Goal: Task Accomplishment & Management: Use online tool/utility

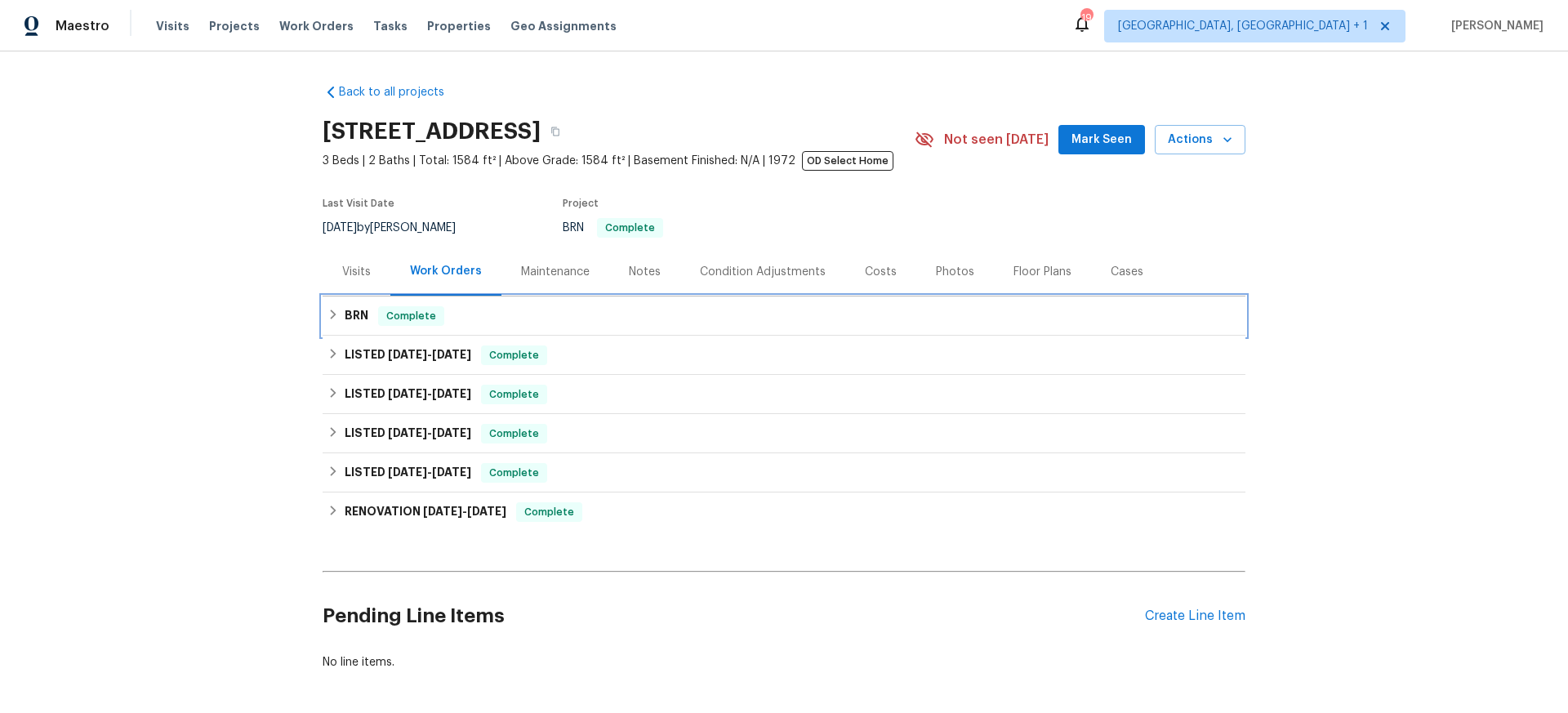
click at [329, 319] on icon at bounding box center [333, 314] width 11 height 11
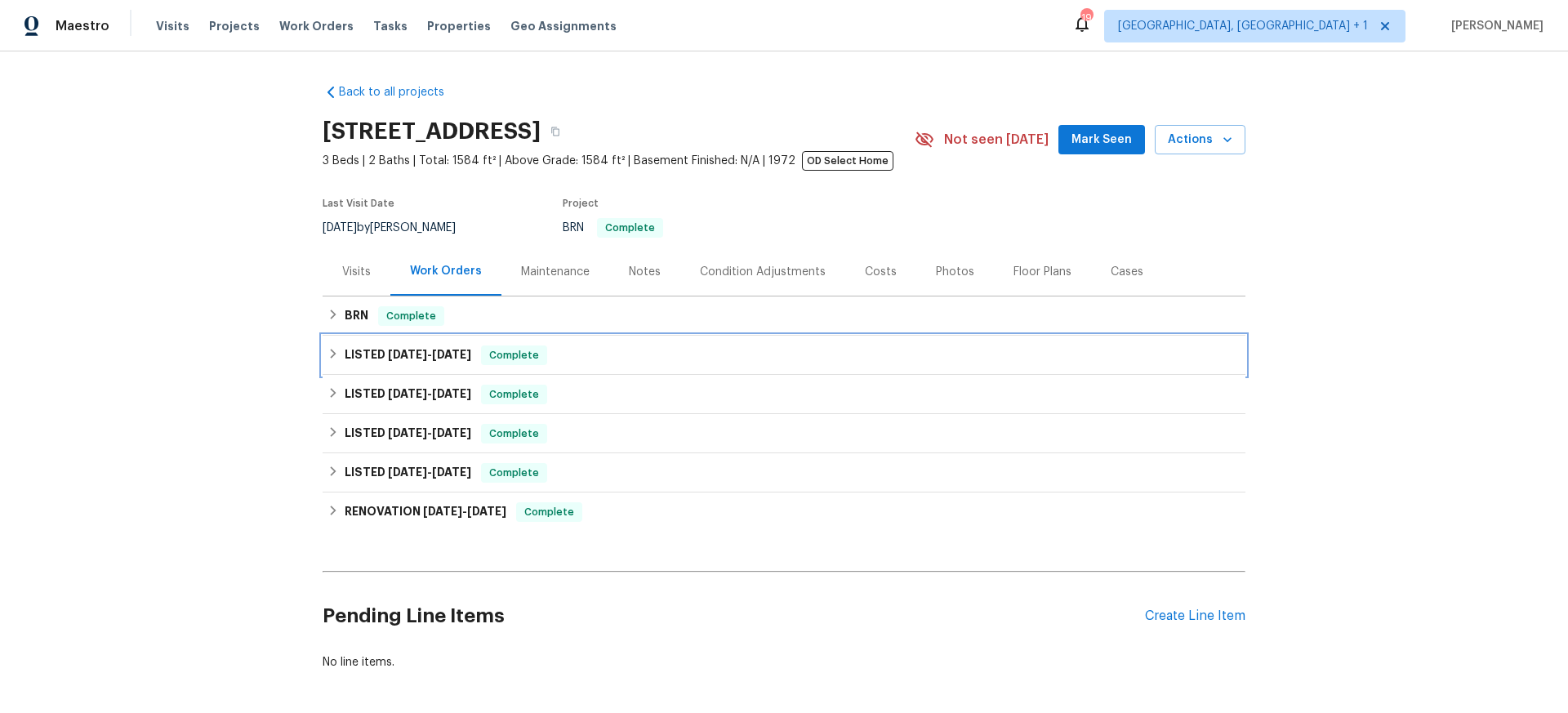
click at [335, 346] on div "LISTED 7/30/25 - 7/31/25 Complete" at bounding box center [784, 355] width 914 height 20
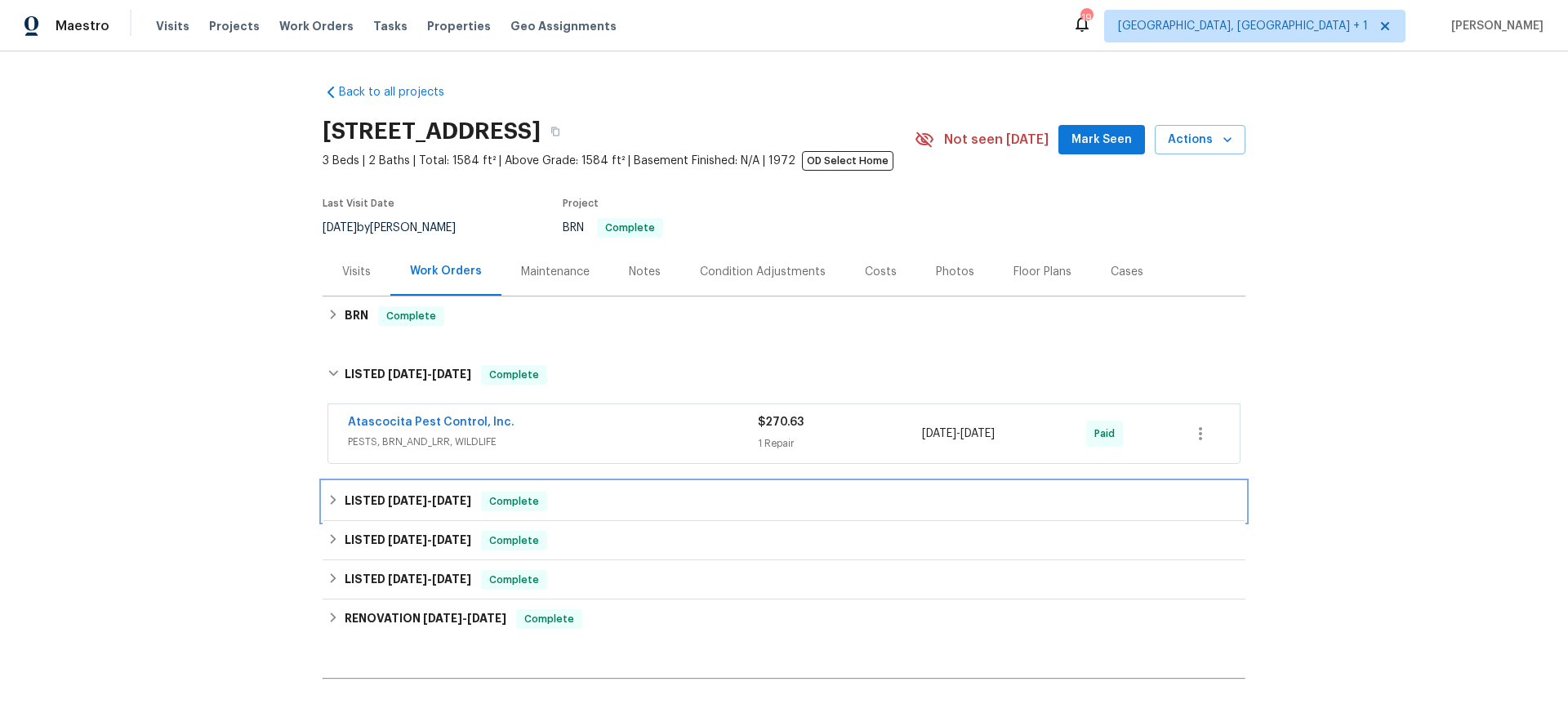
click at [356, 512] on div "LISTED 7/16/25 - 7/16/25 Complete" at bounding box center [784, 501] width 923 height 39
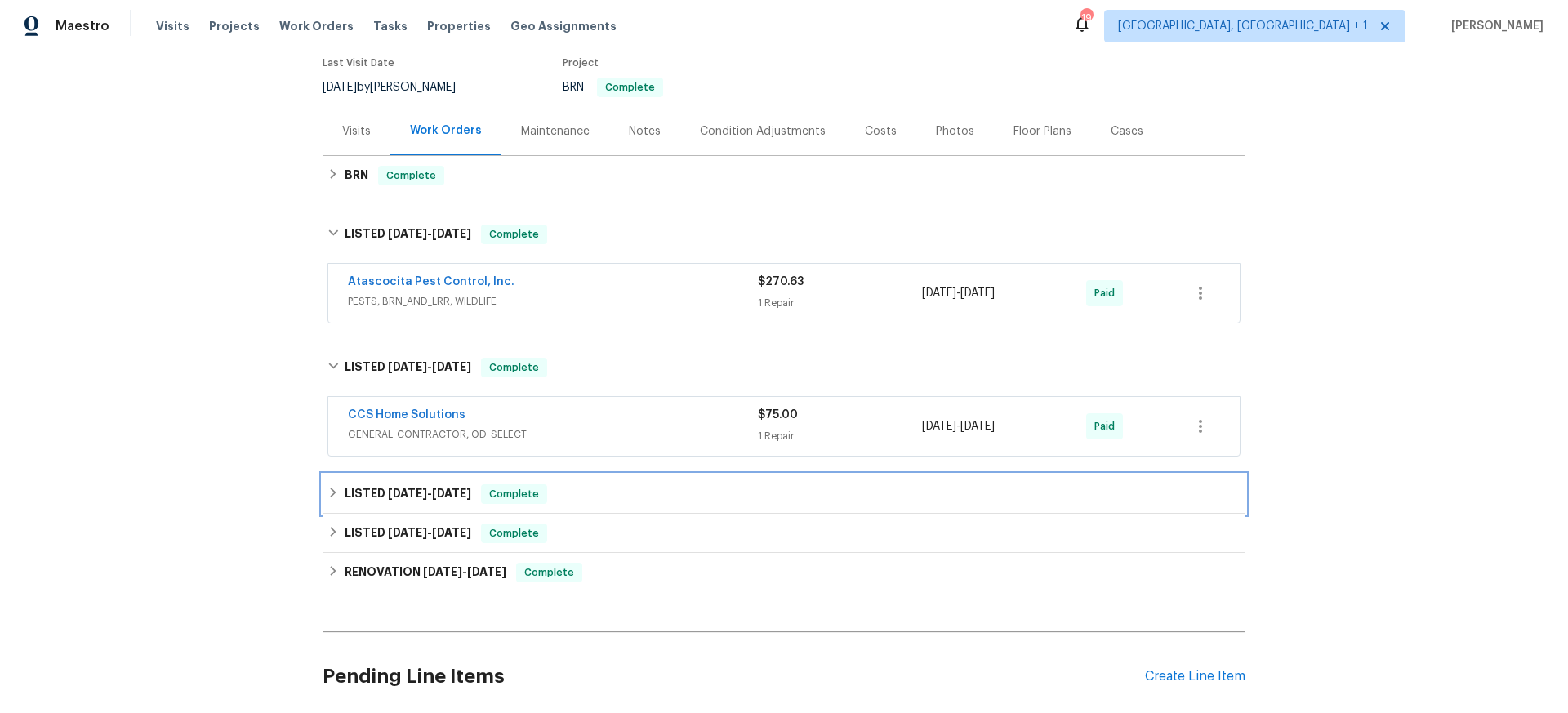
click at [334, 501] on div "LISTED 7/8/25 - 7/10/25 Complete" at bounding box center [784, 494] width 914 height 20
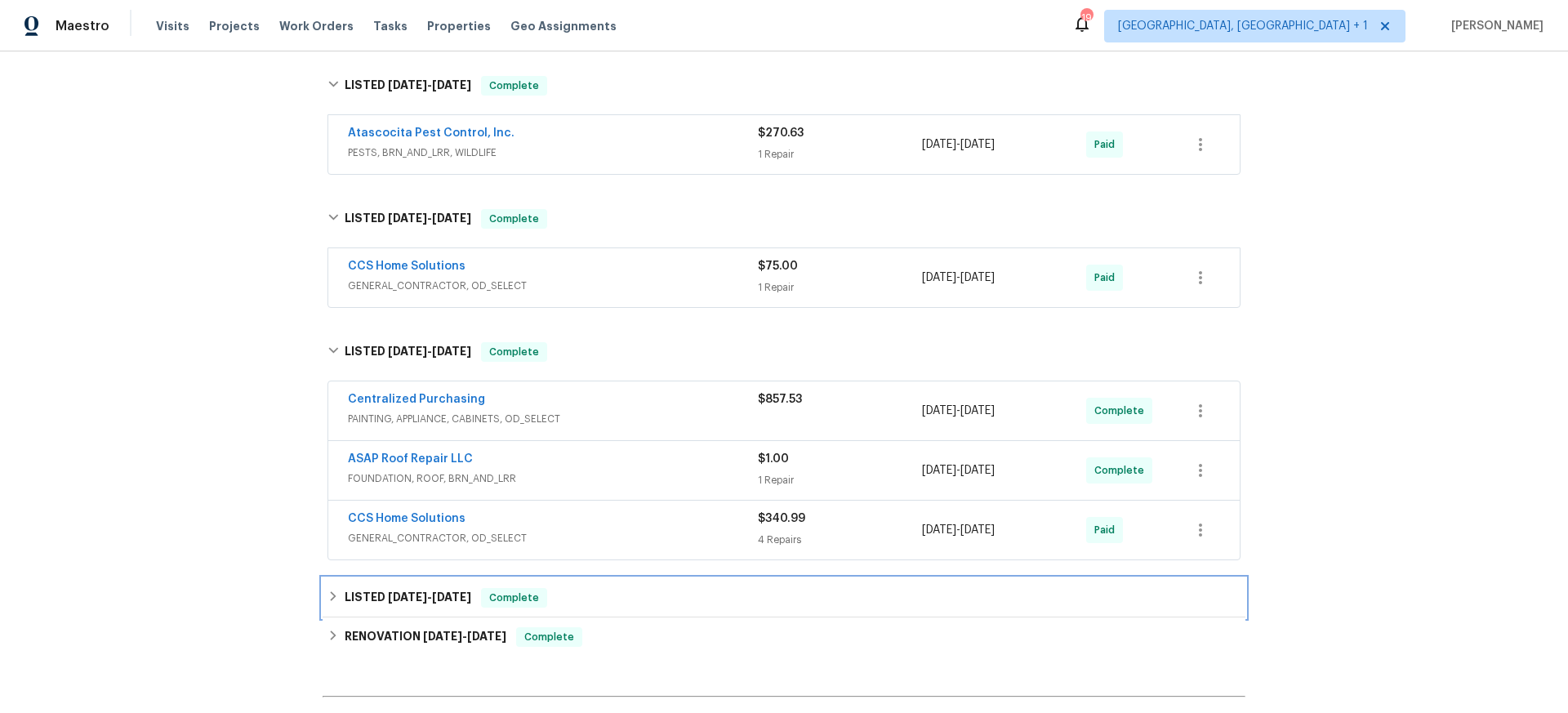
click at [331, 593] on icon at bounding box center [334, 595] width 6 height 10
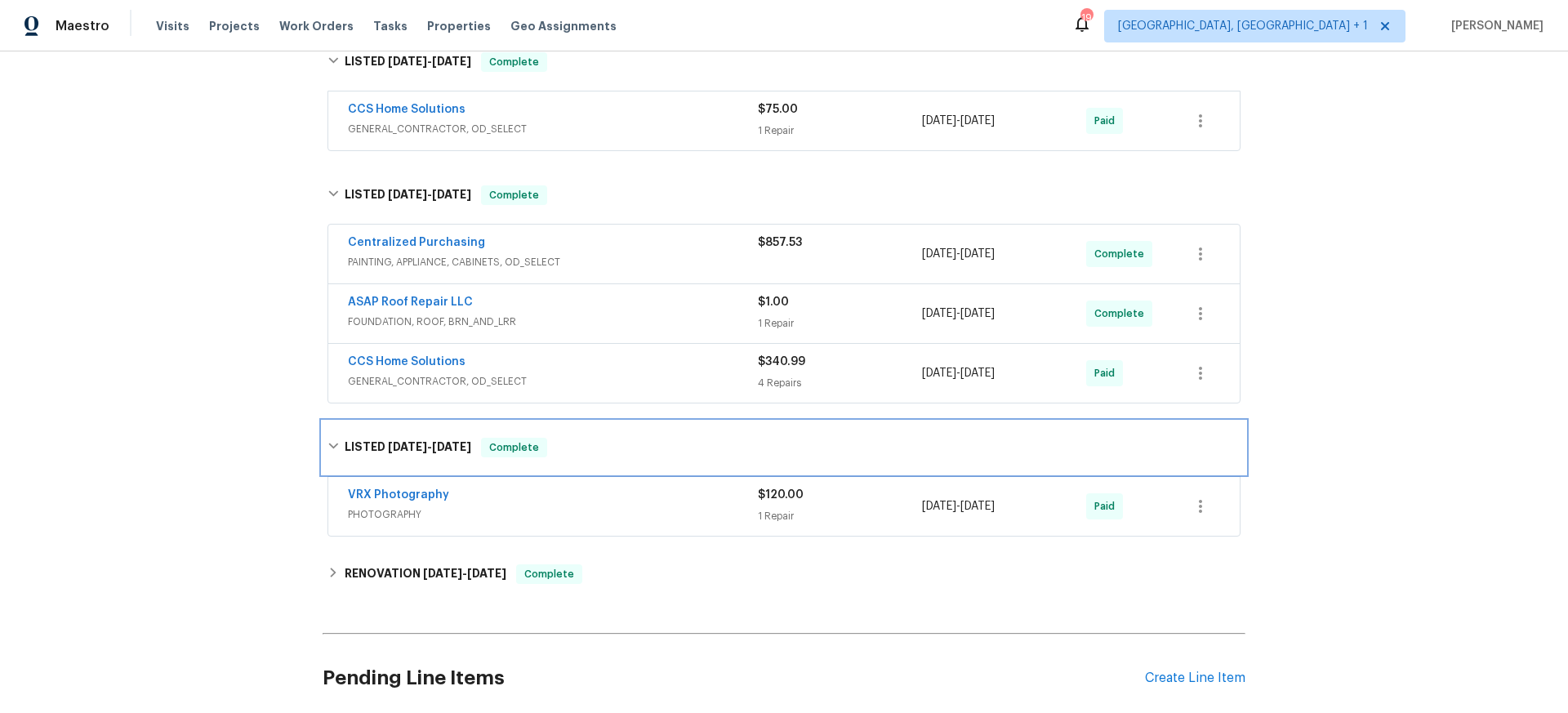
scroll to position [542, 0]
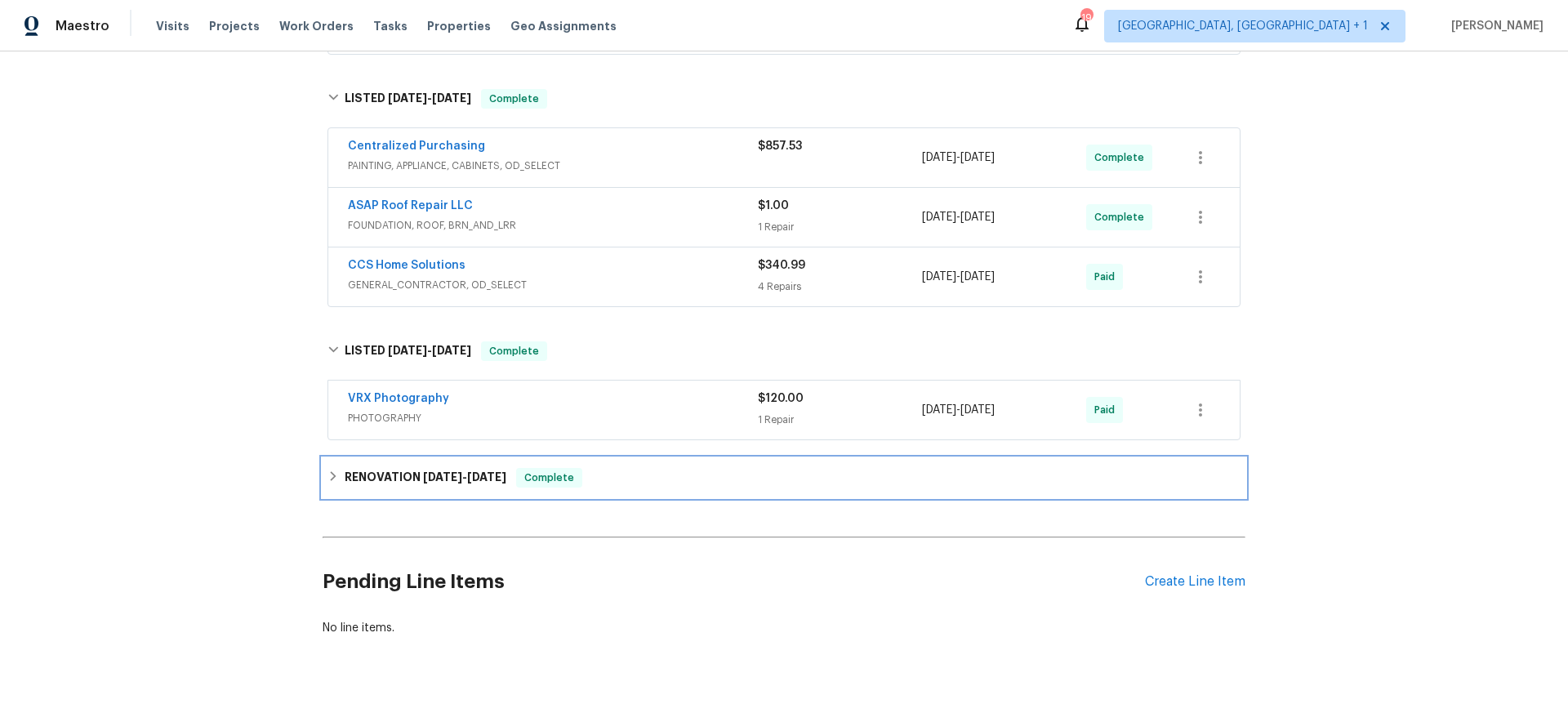
click at [355, 473] on h6 "RENOVATION 3/27/25 - 5/31/25" at bounding box center [426, 477] width 162 height 20
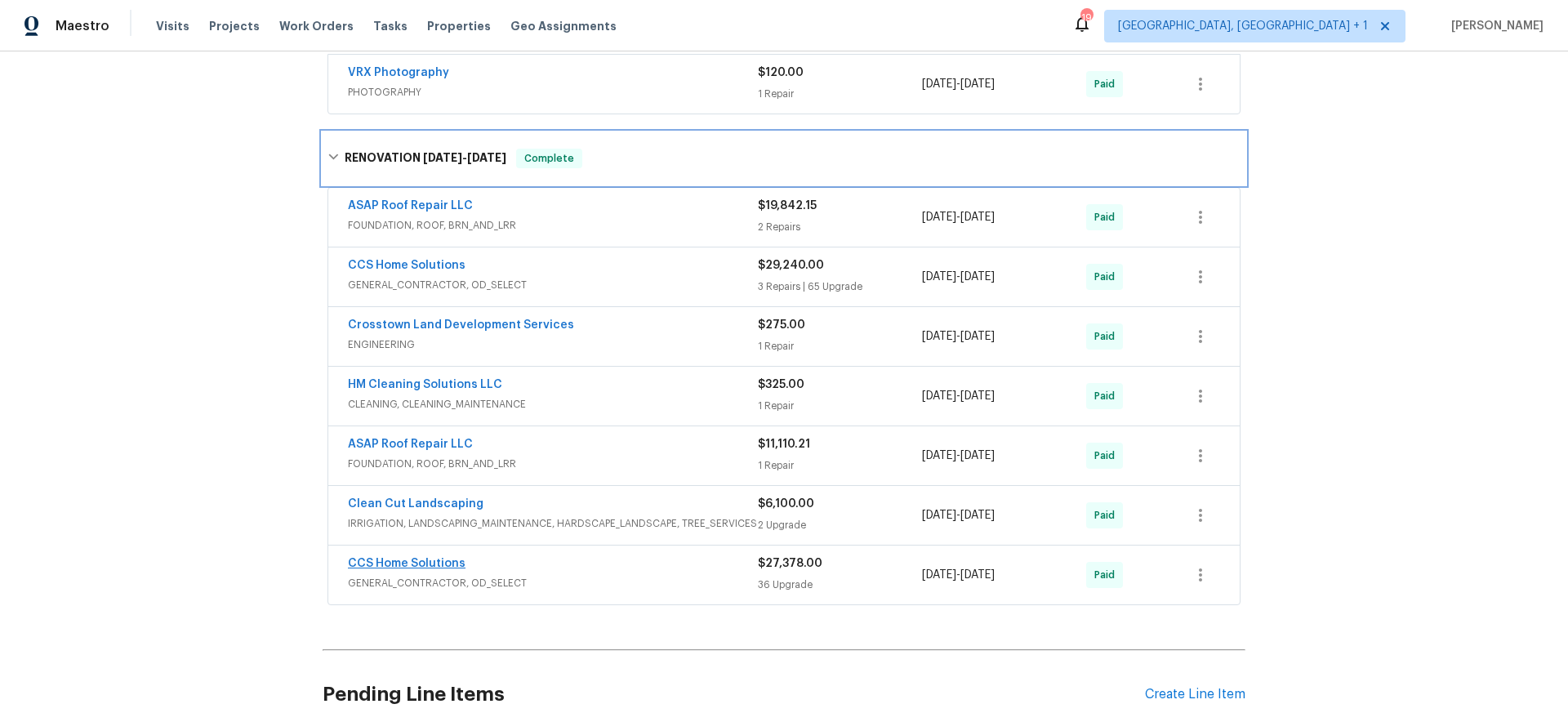
scroll to position [871, 0]
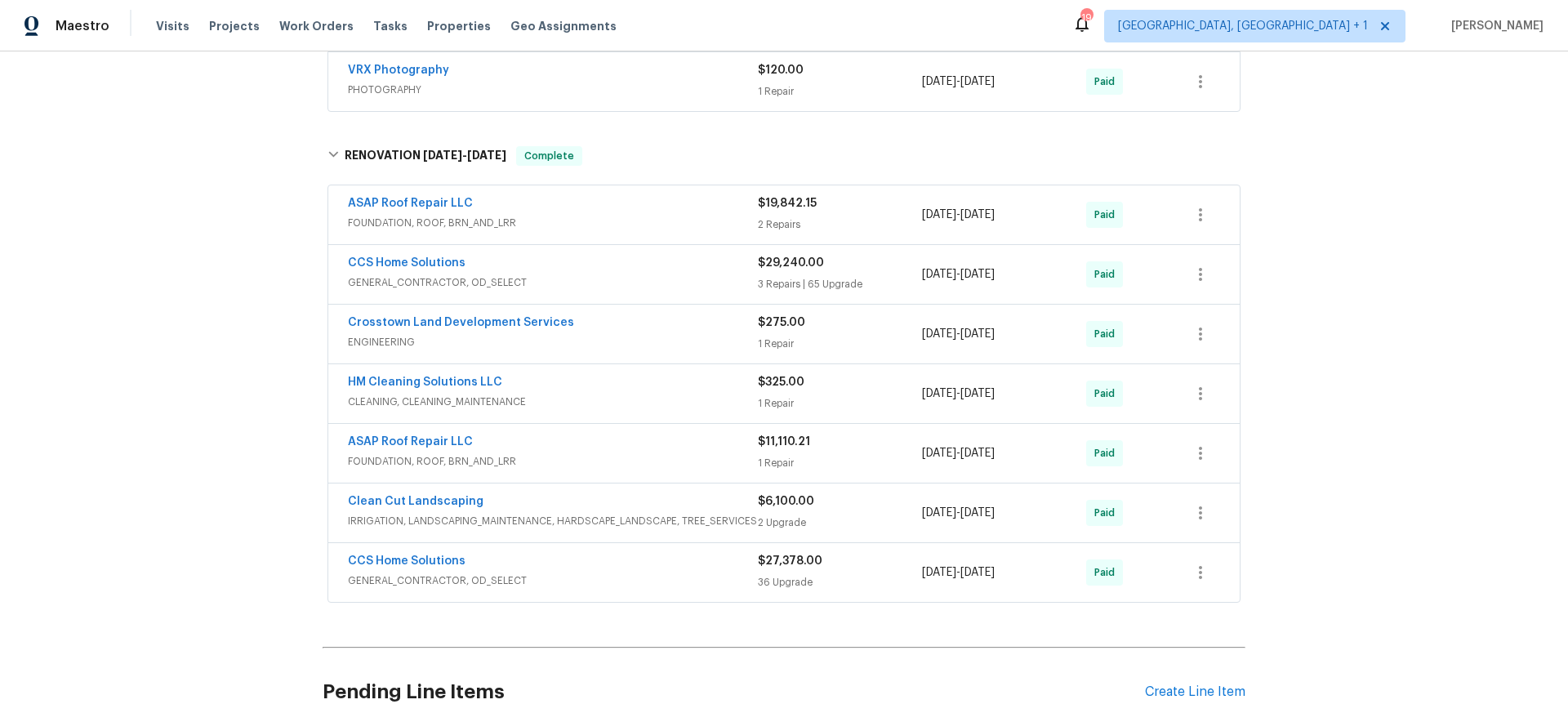
click at [575, 570] on div "CCS Home Solutions" at bounding box center [552, 562] width 410 height 20
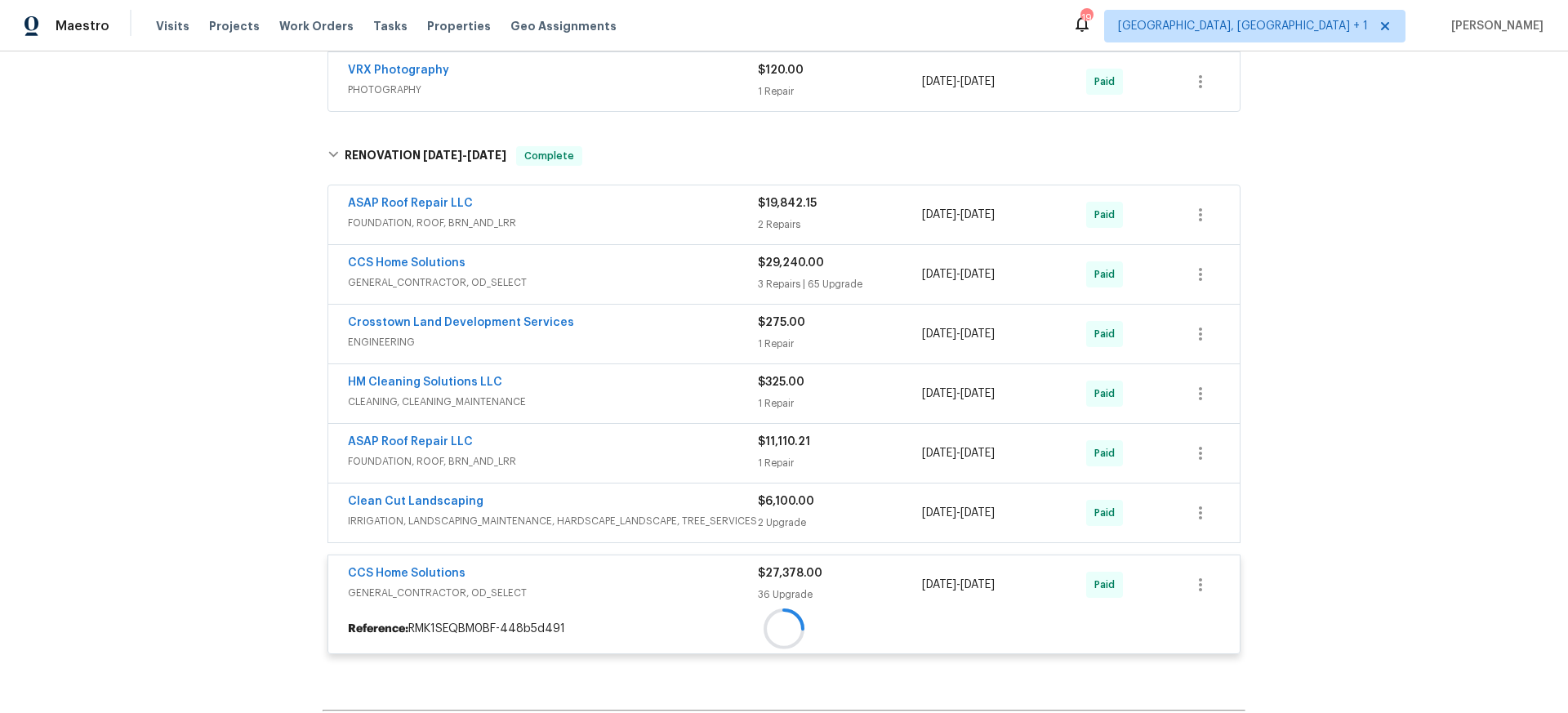
click at [134, 540] on div "Back to all projects 6115 Brown Bark Dr, Houston, TX 77092 3 Beds | 2 Baths | T…" at bounding box center [784, 381] width 1568 height 661
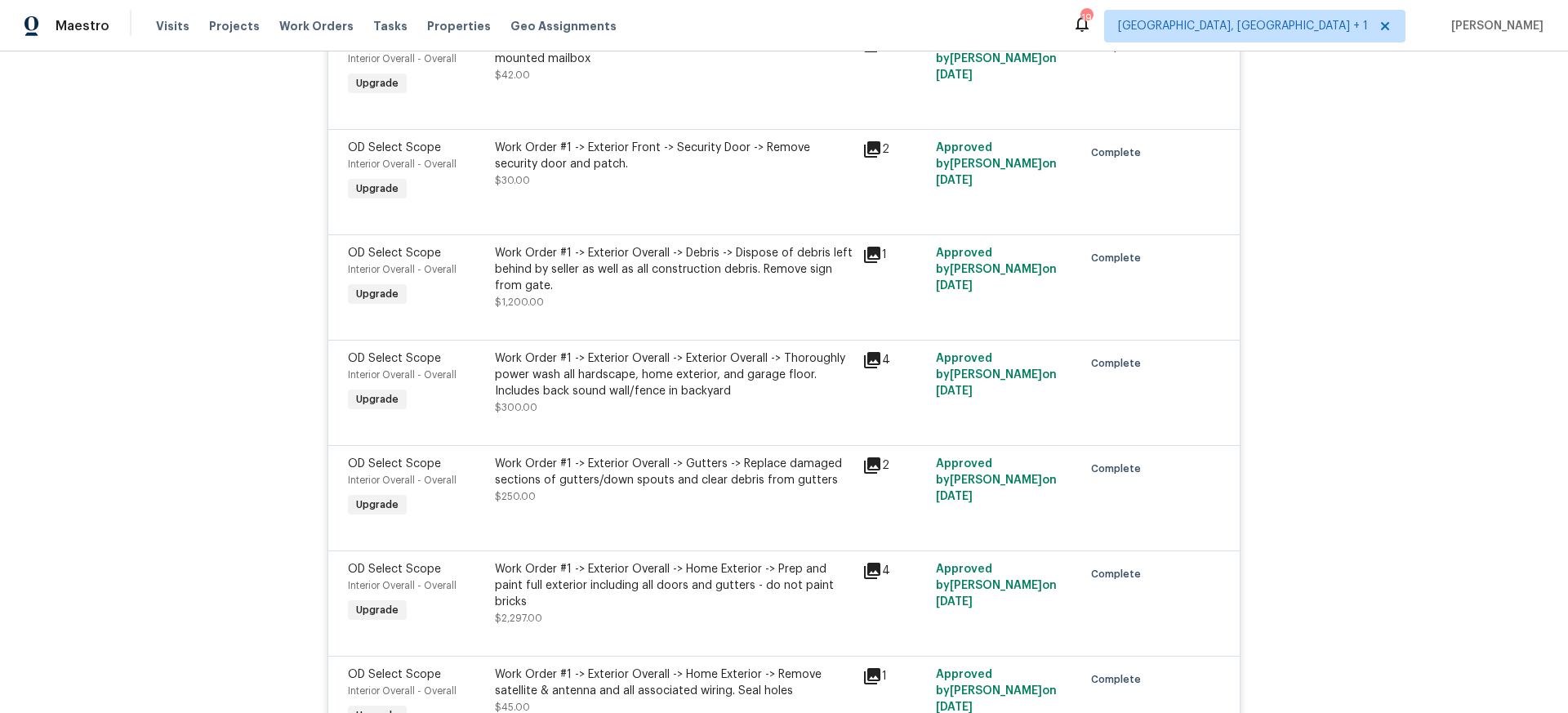
scroll to position [3850, 0]
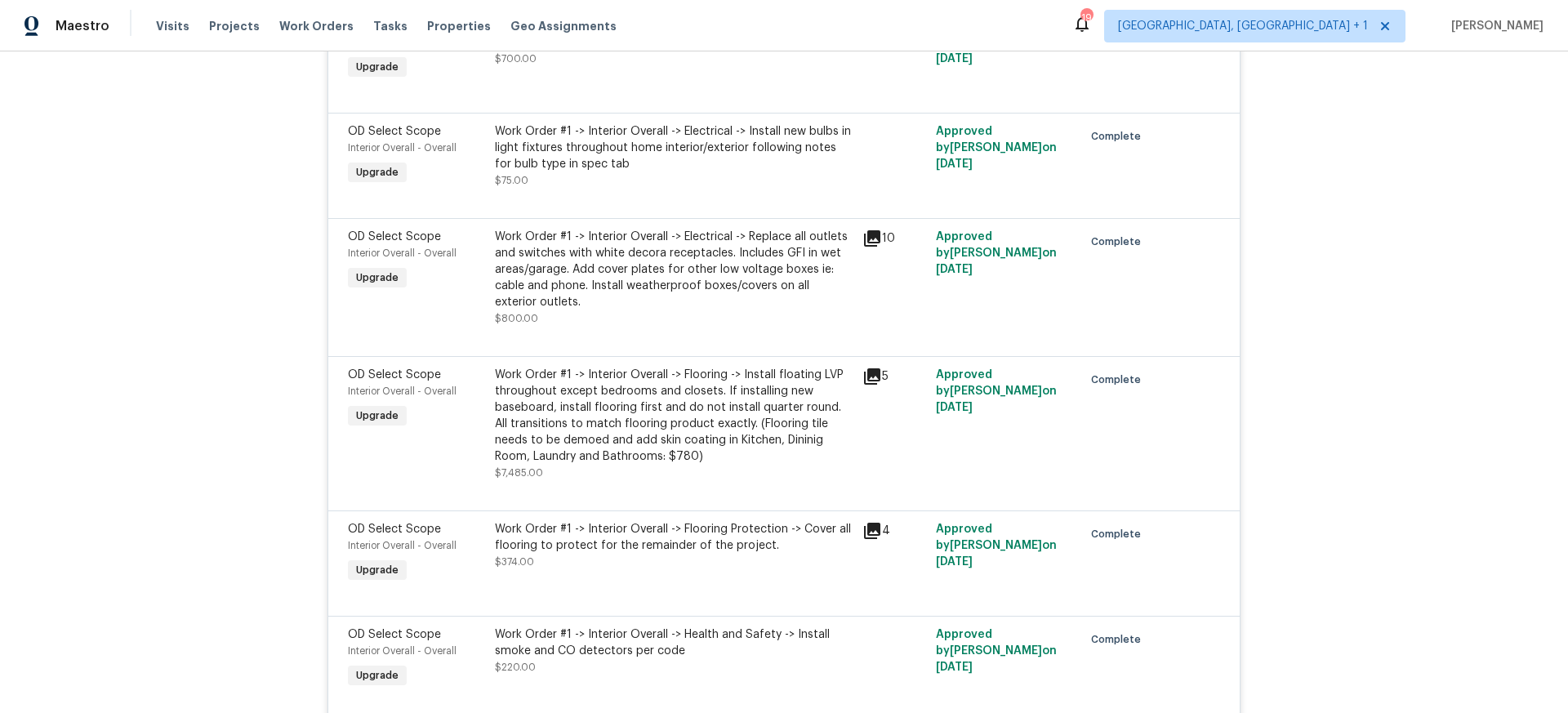
click at [702, 439] on div "Work Order #1 -> Interior Overall -> Flooring -> Install floating LVP throughou…" at bounding box center [673, 415] width 358 height 98
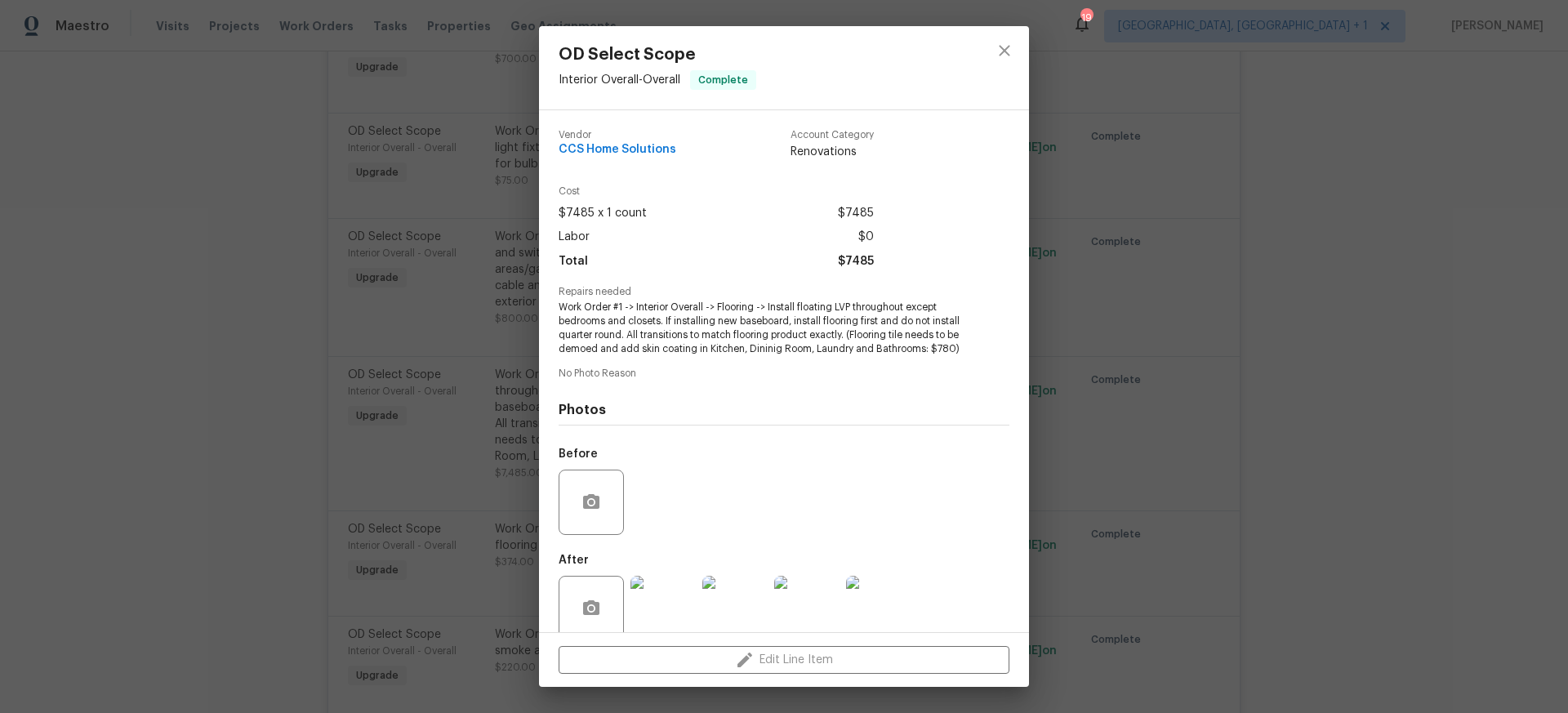
click at [211, 362] on div "OD Select Scope Interior Overall - Overall Complete Vendor CCS Home Solutions A…" at bounding box center [784, 356] width 1568 height 713
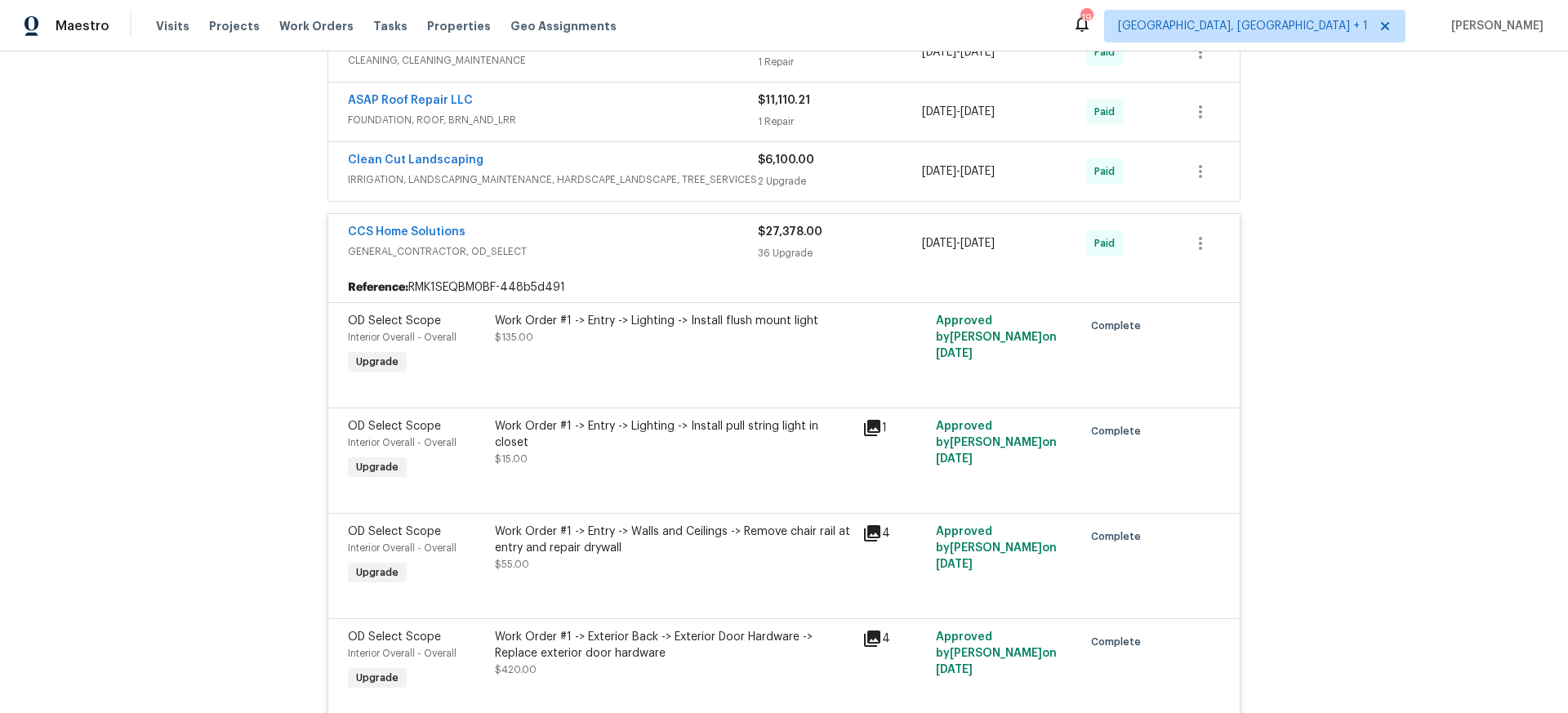
scroll to position [995, 0]
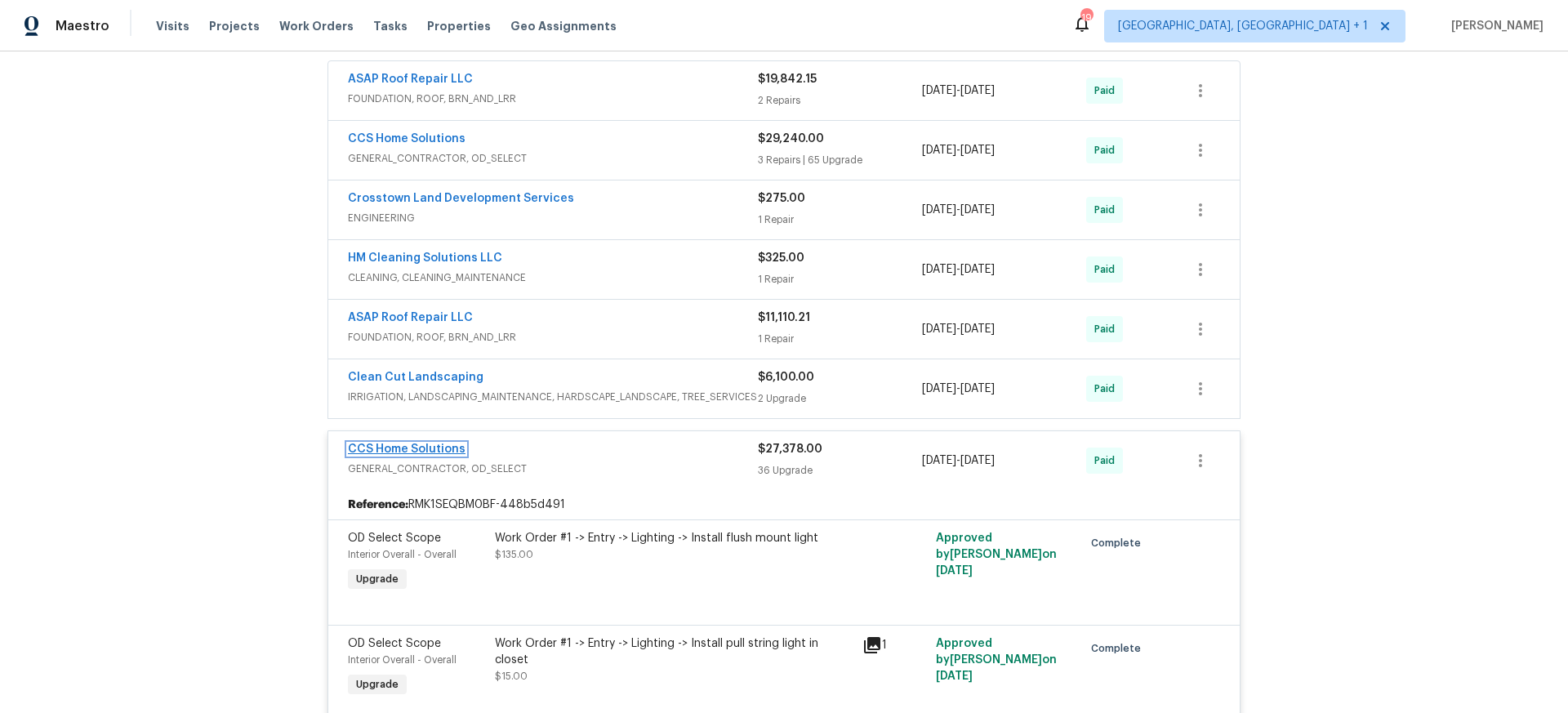
click at [419, 444] on link "CCS Home Solutions" at bounding box center [407, 449] width 118 height 11
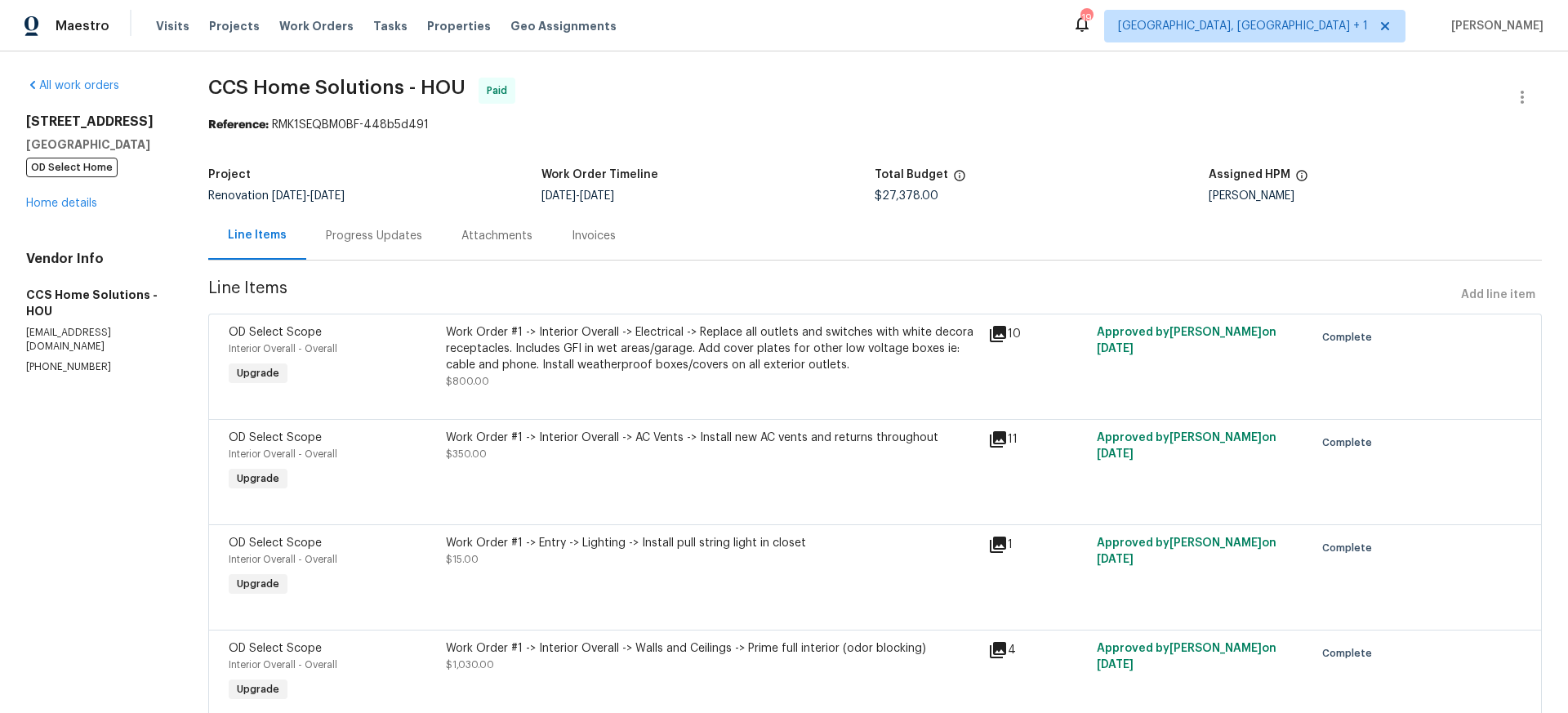
click at [553, 240] on div "Invoices" at bounding box center [594, 236] width 83 height 49
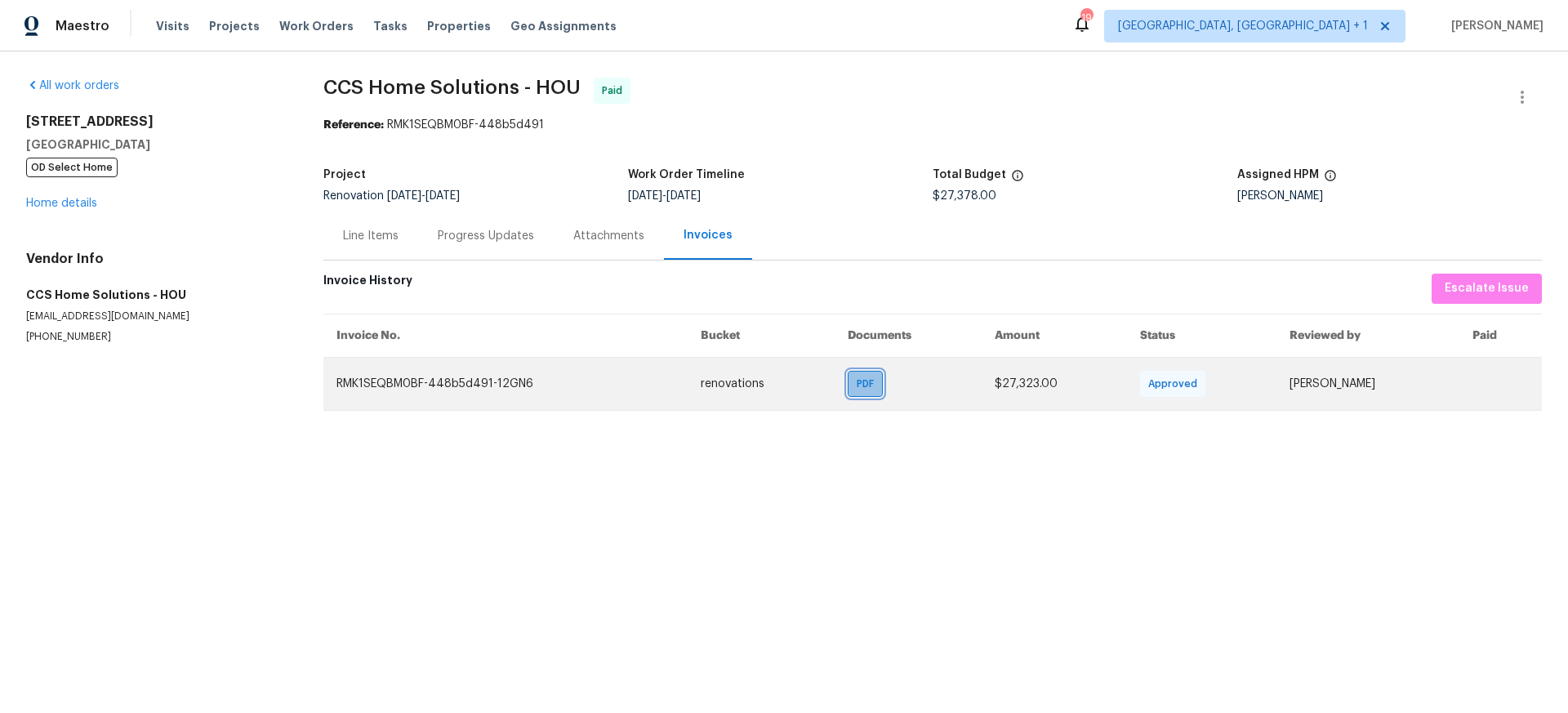
click at [857, 388] on span "PDF" at bounding box center [869, 384] width 23 height 16
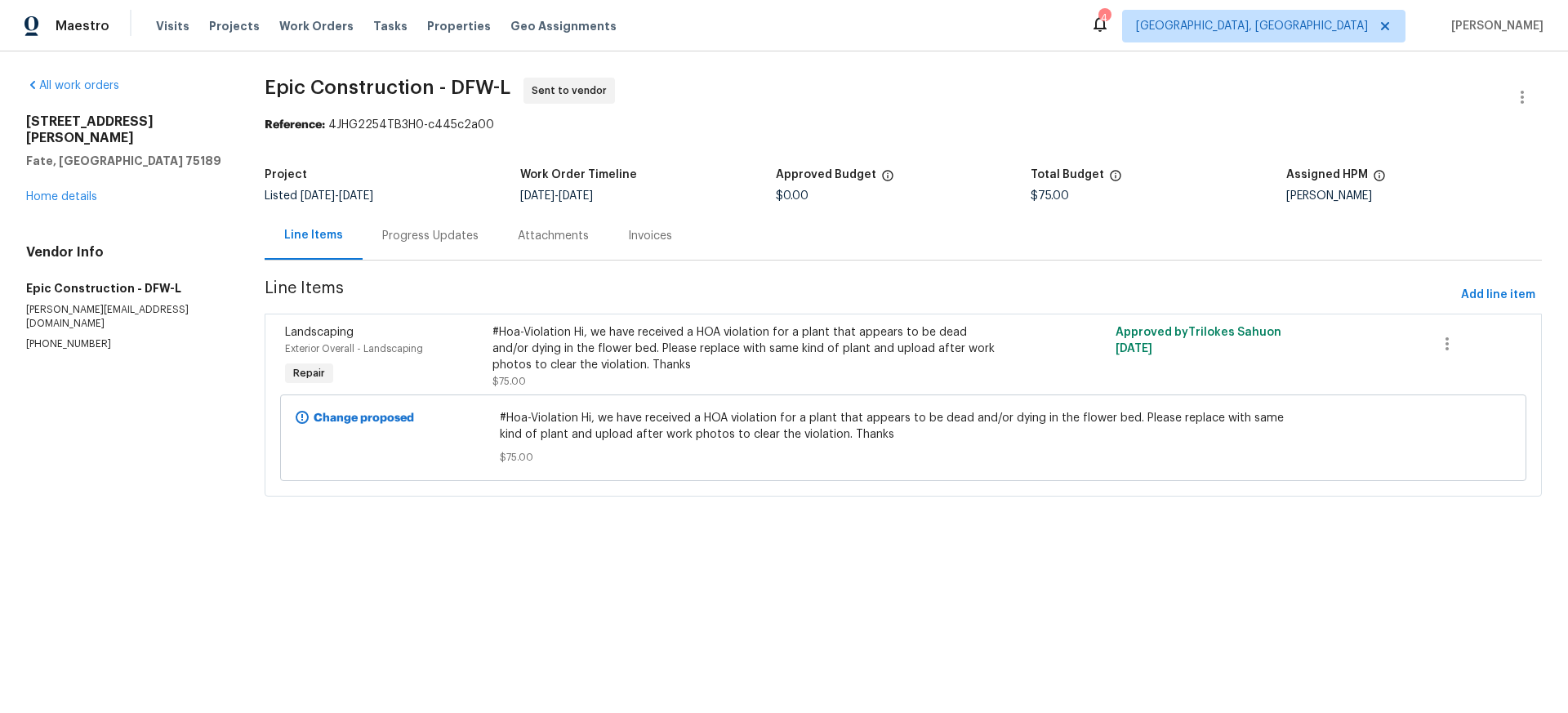
click at [431, 248] on div "Progress Updates" at bounding box center [430, 236] width 135 height 49
